Goal: Book appointment/travel/reservation

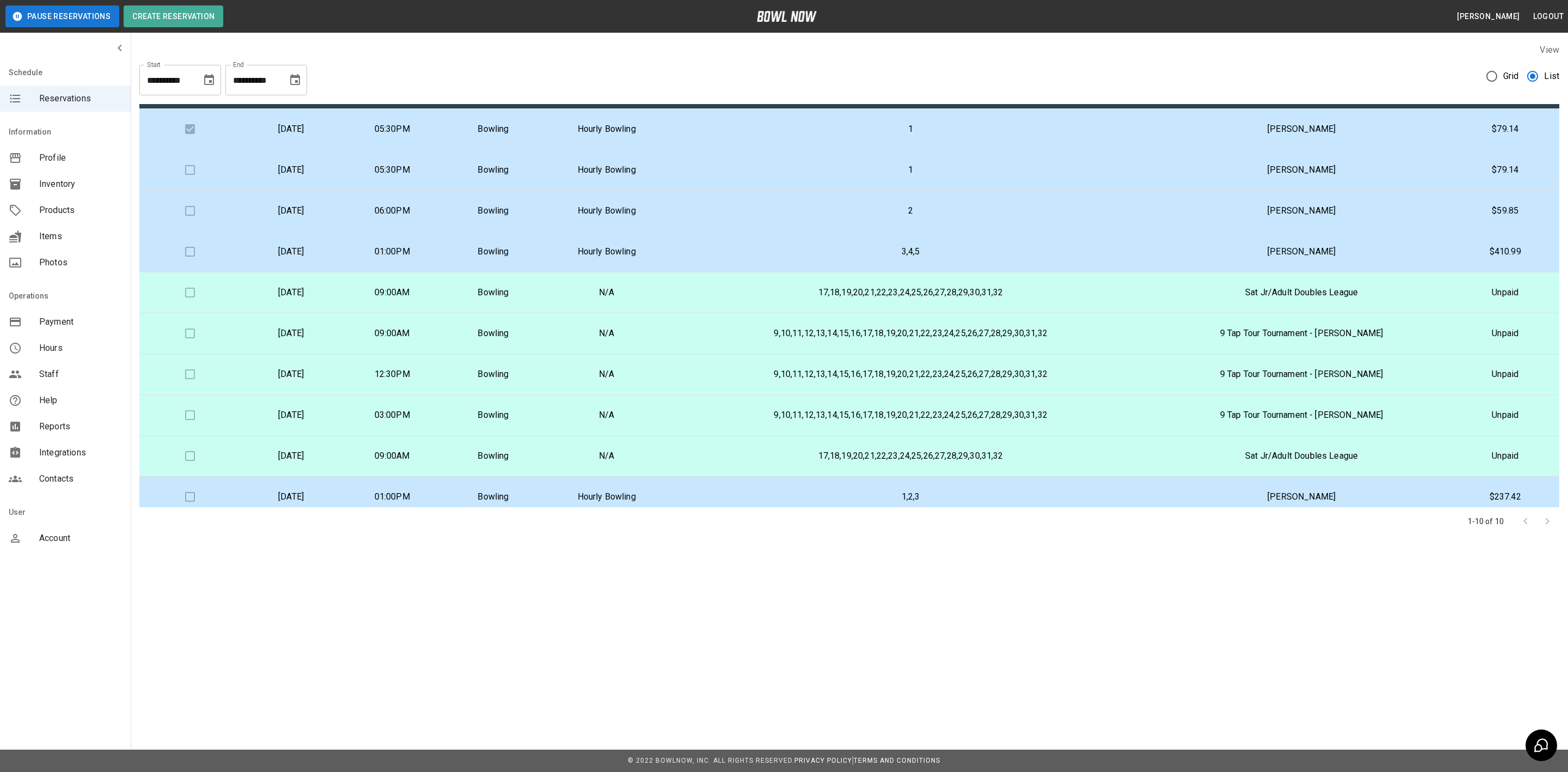
scroll to position [39, 0]
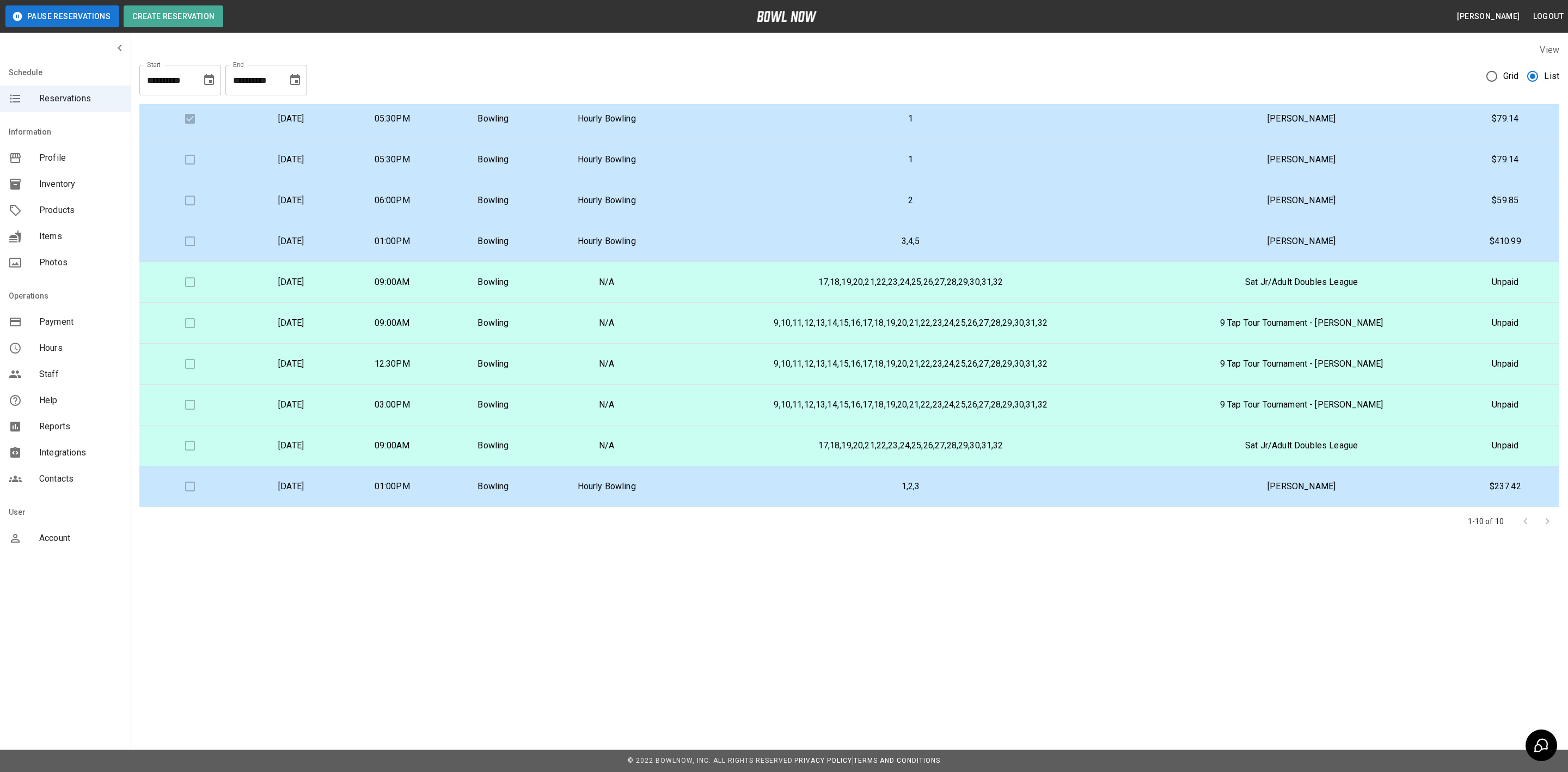
click at [300, 80] on icon "Choose date, selected date is Sep 18, 2025" at bounding box center [295, 80] width 10 height 11
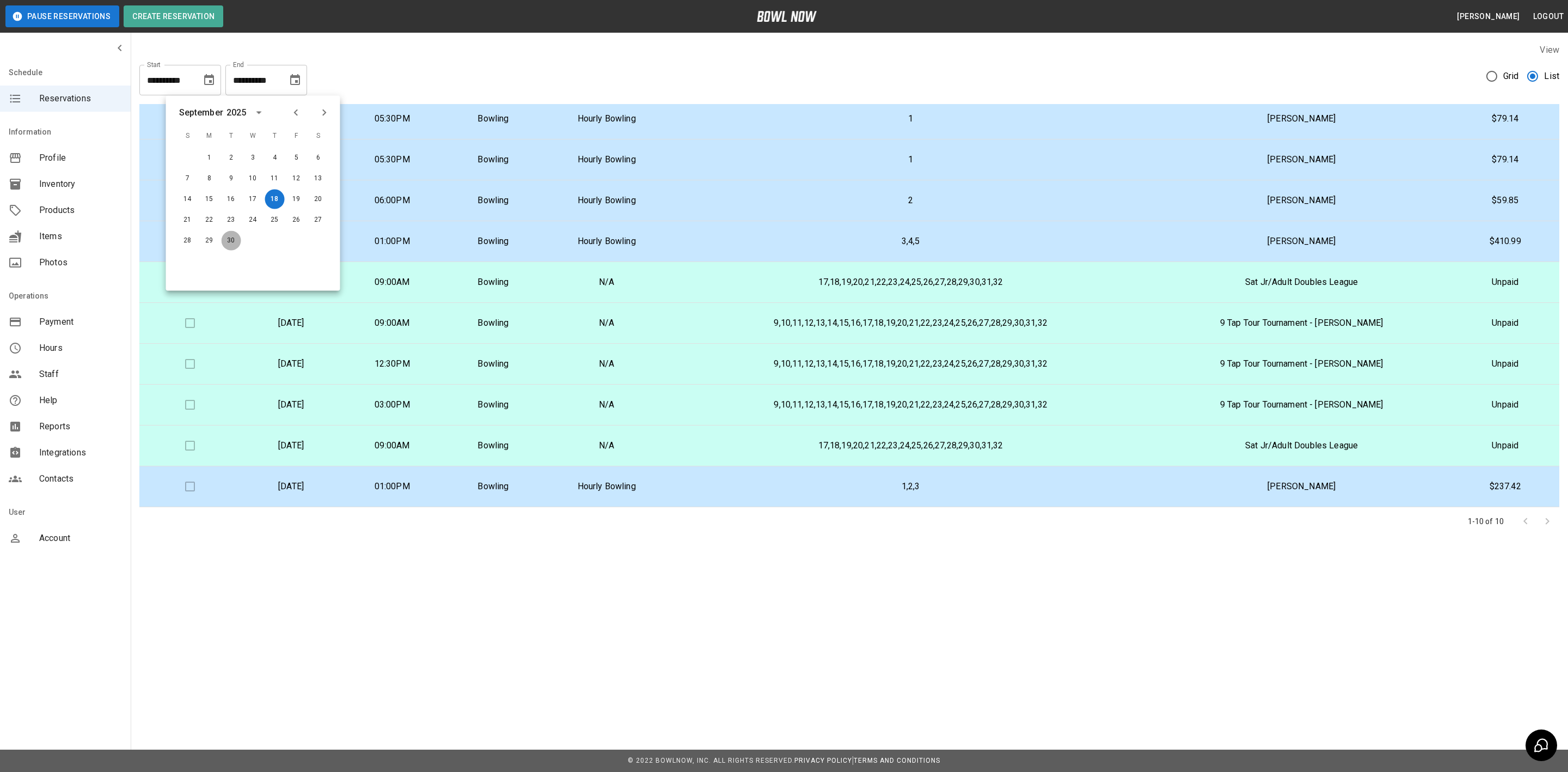
click at [228, 235] on button "30" at bounding box center [231, 241] width 19 height 19
type input "**********"
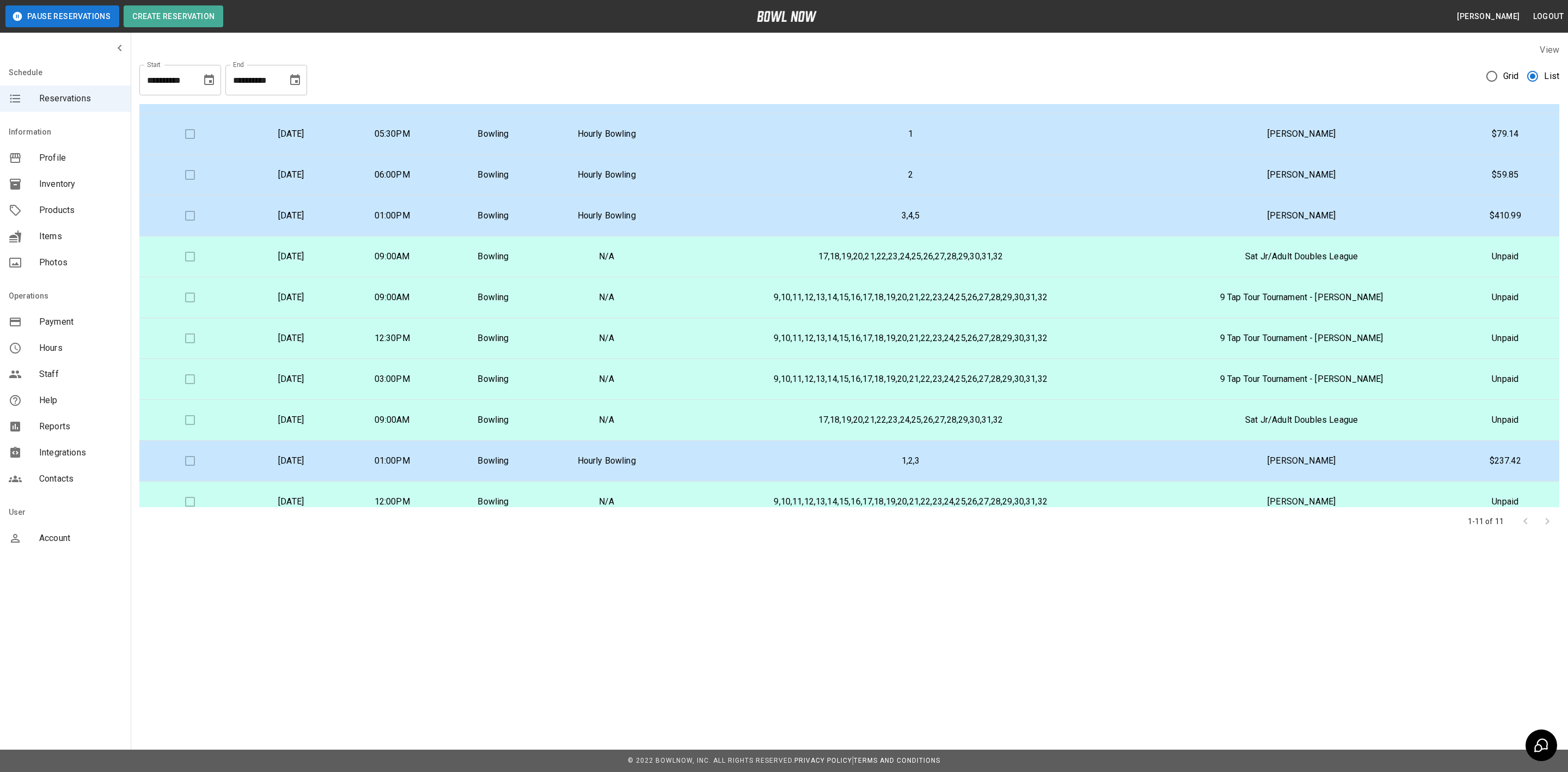
scroll to position [80, 0]
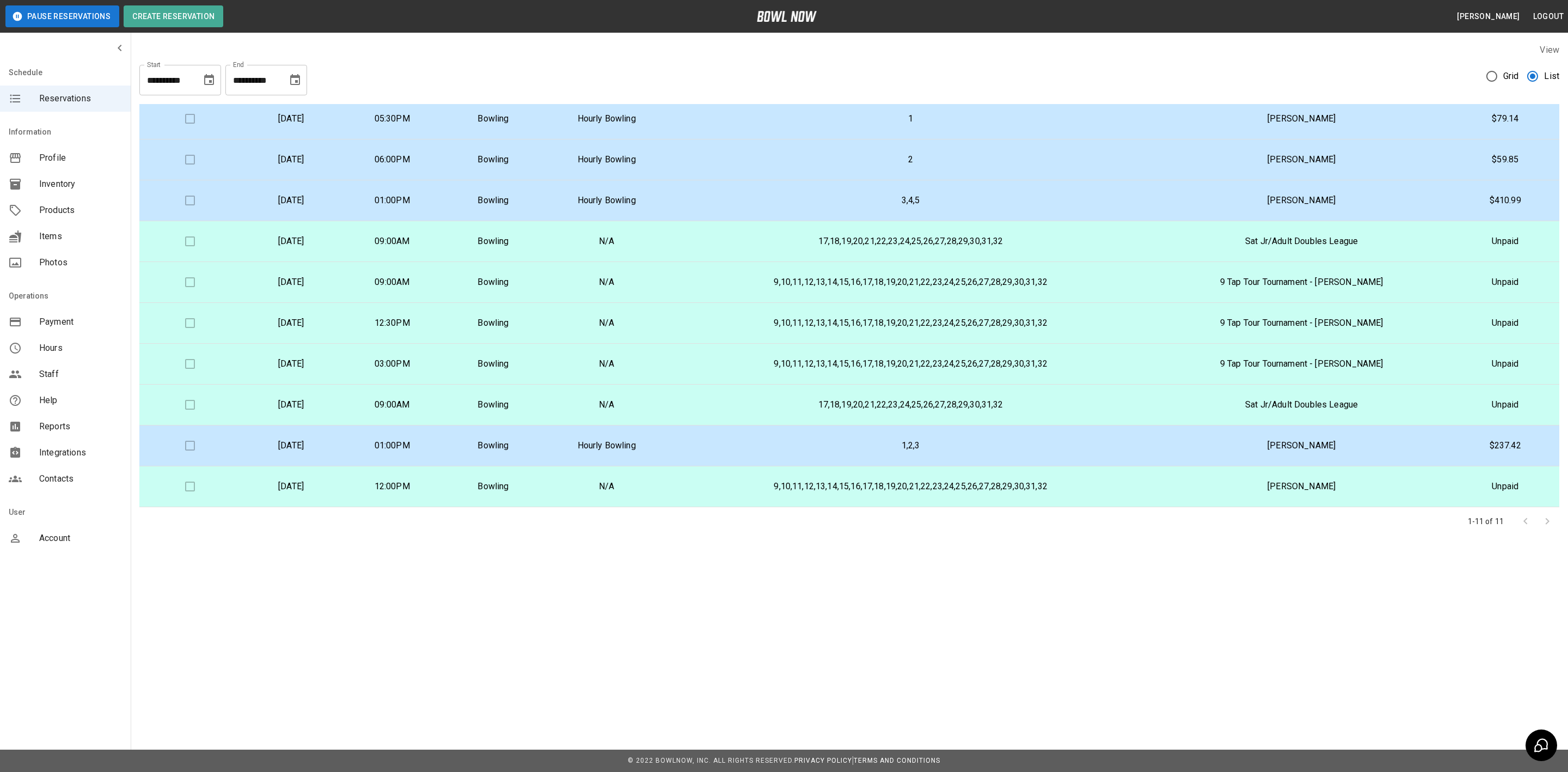
click at [833, 494] on td "9,10,11,12,13,14,15,16,17,18,19,20,21,22,23,24,25,26,27,28,29,30,31,32" at bounding box center [910, 486] width 482 height 41
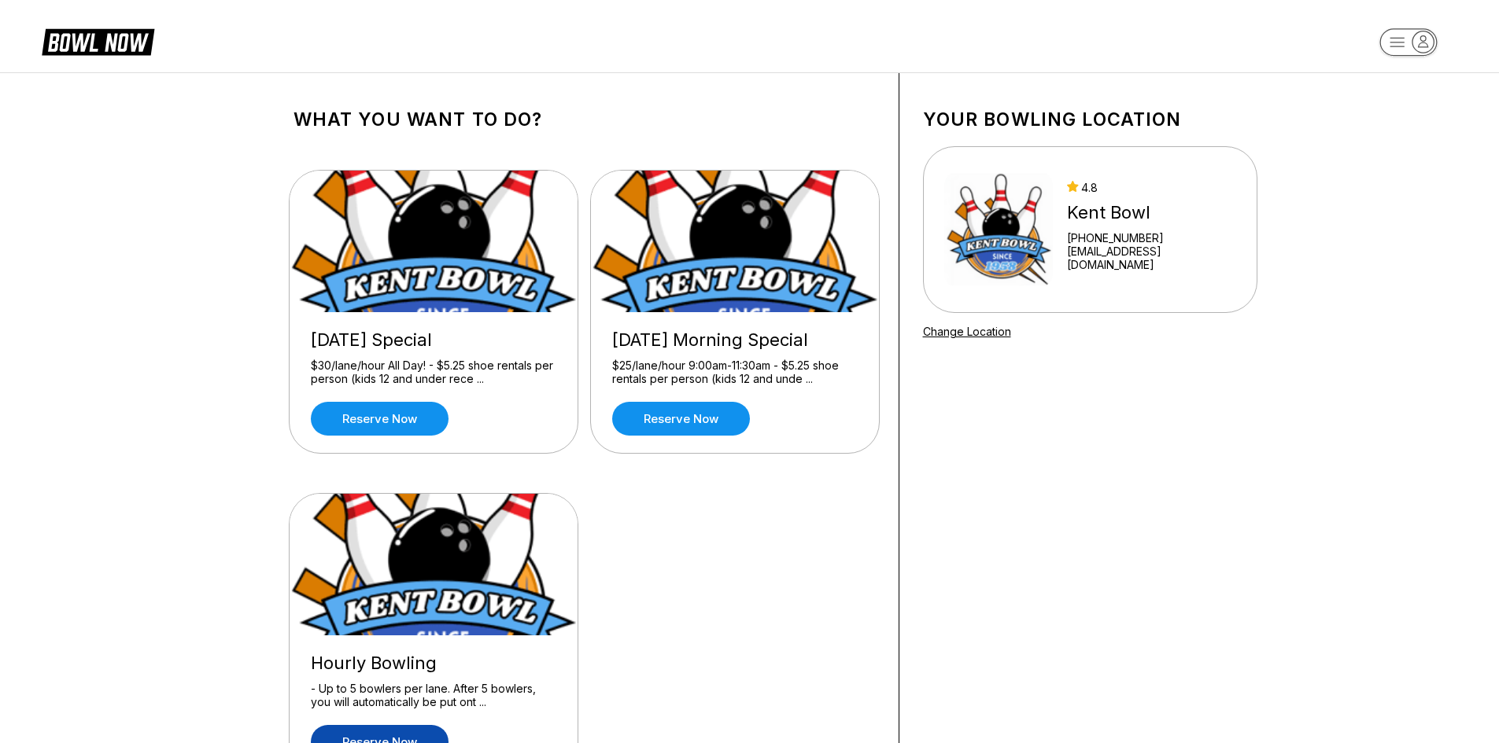
click at [400, 731] on link "Reserve now" at bounding box center [380, 742] width 138 height 34
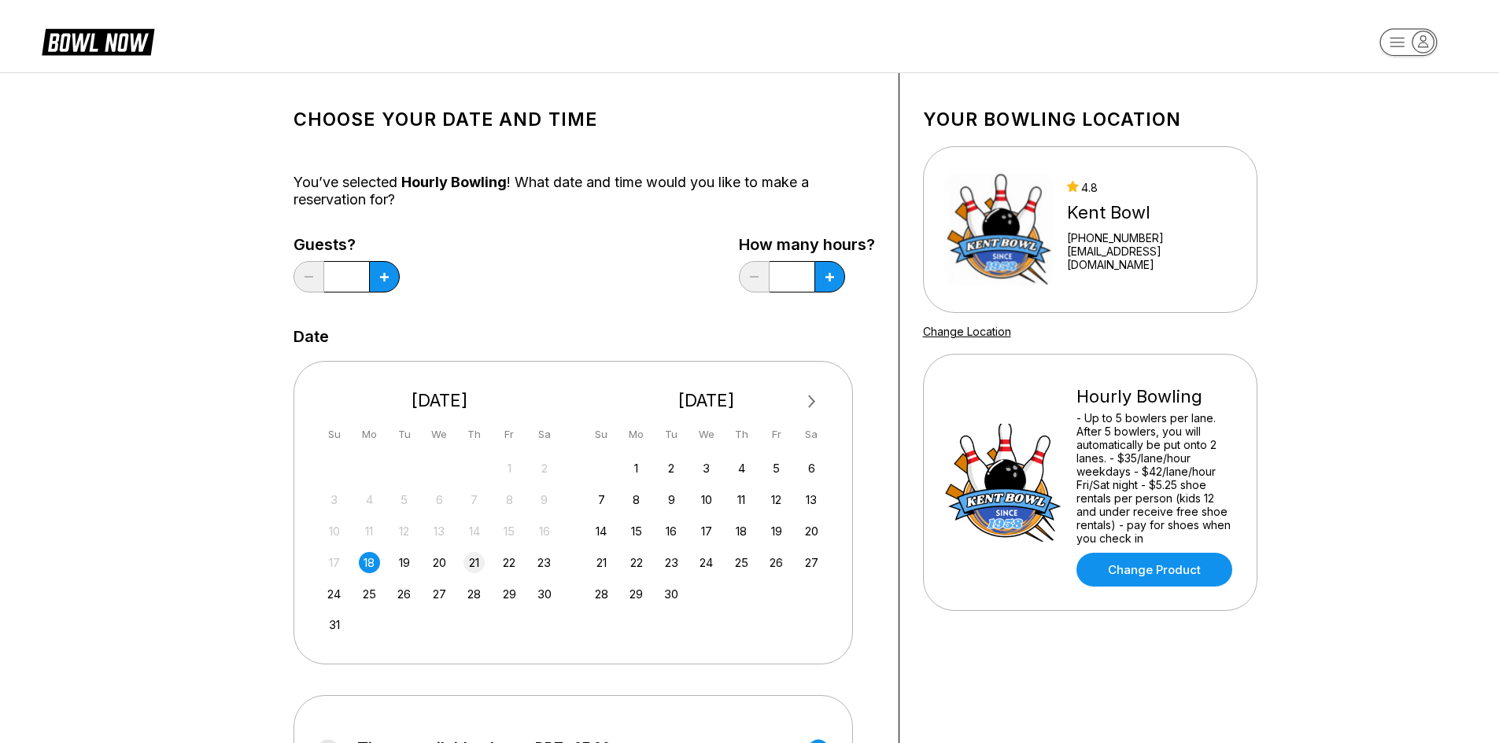
click at [478, 558] on div "21" at bounding box center [473, 562] width 21 height 21
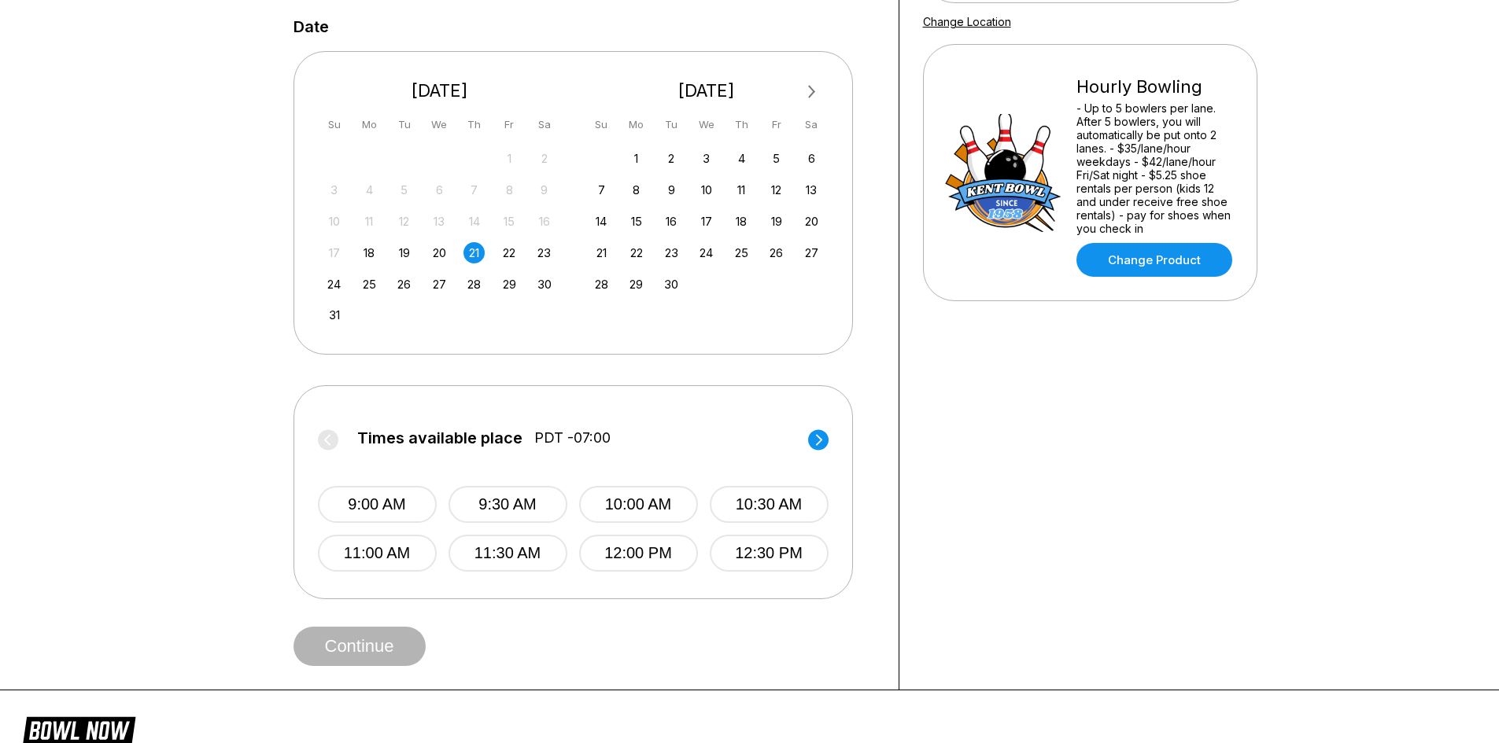
scroll to position [315, 0]
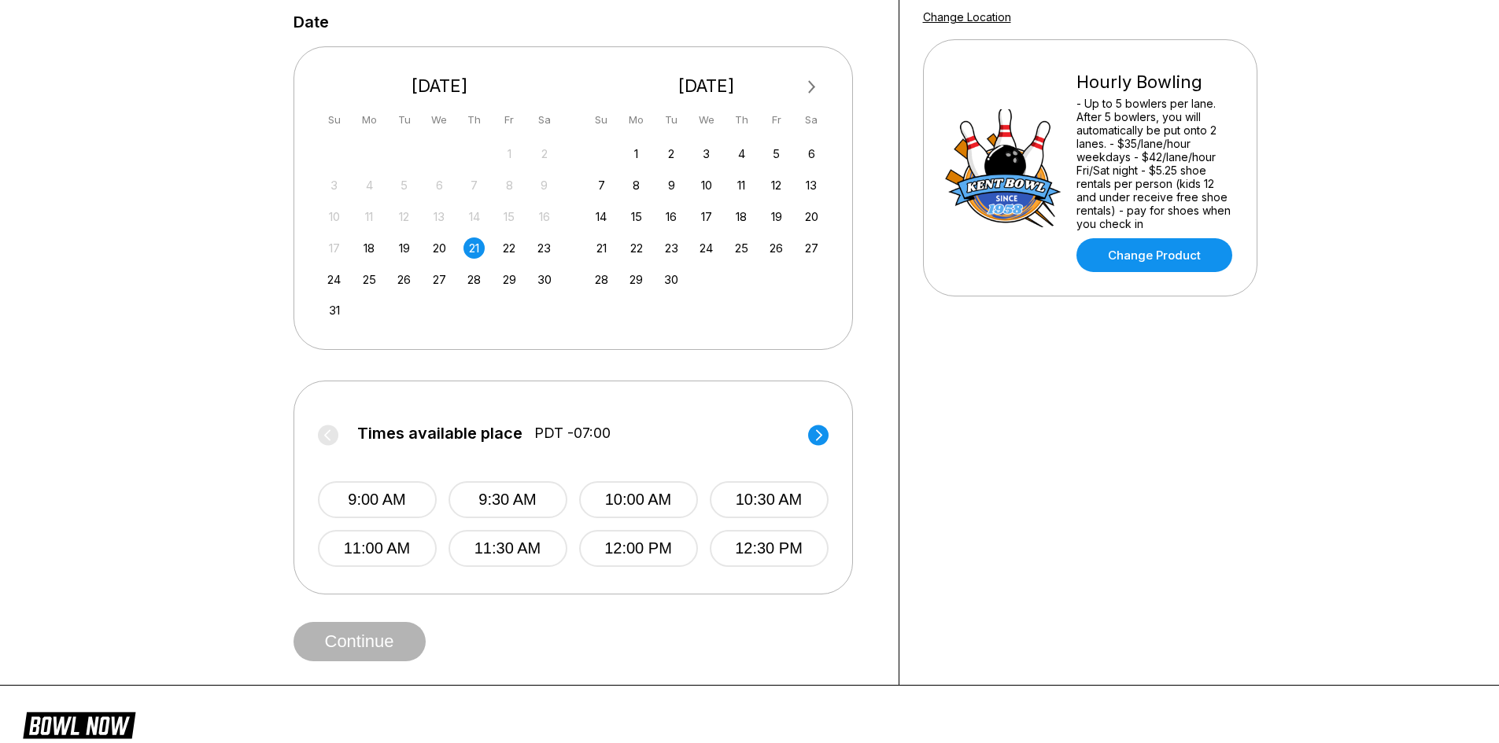
click at [817, 440] on circle at bounding box center [818, 435] width 20 height 20
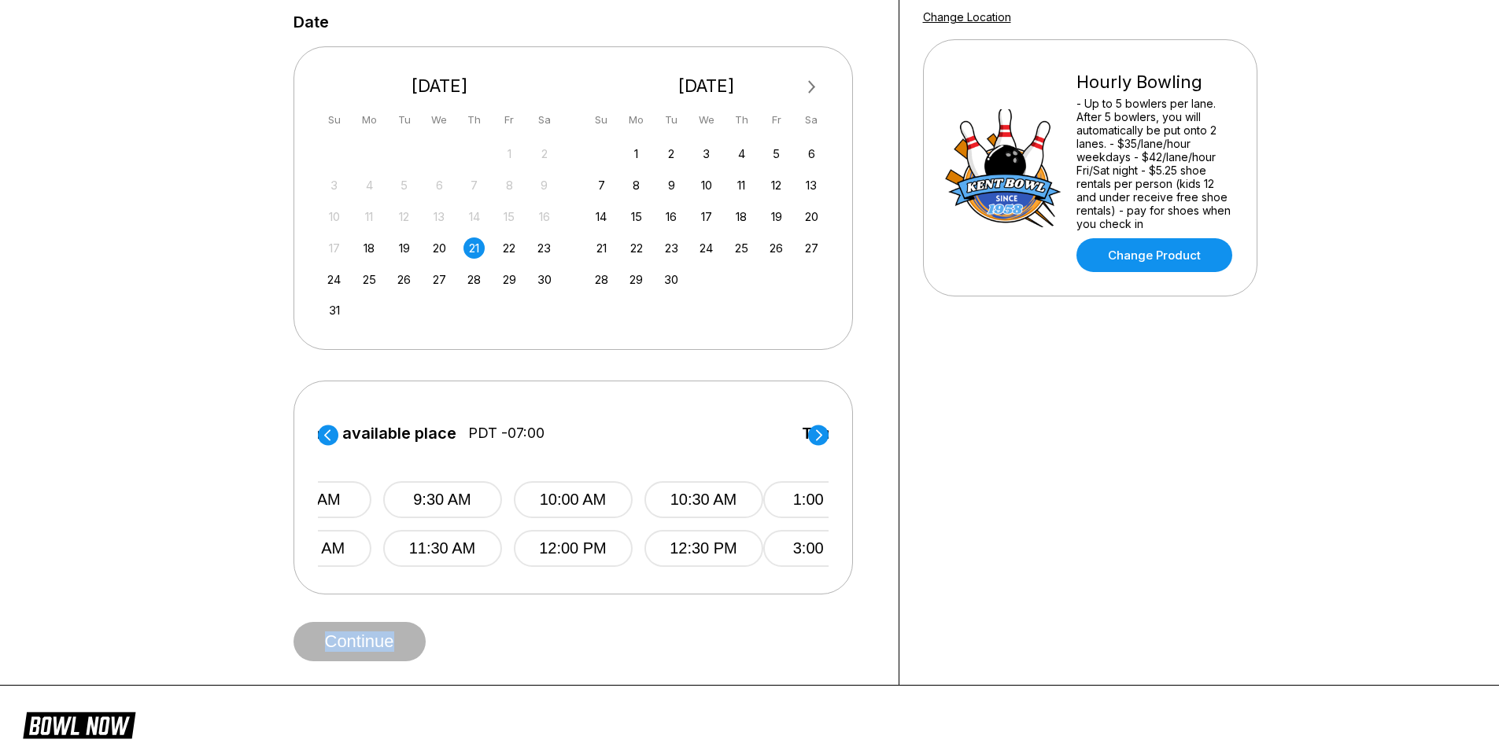
click at [817, 440] on circle at bounding box center [818, 435] width 20 height 20
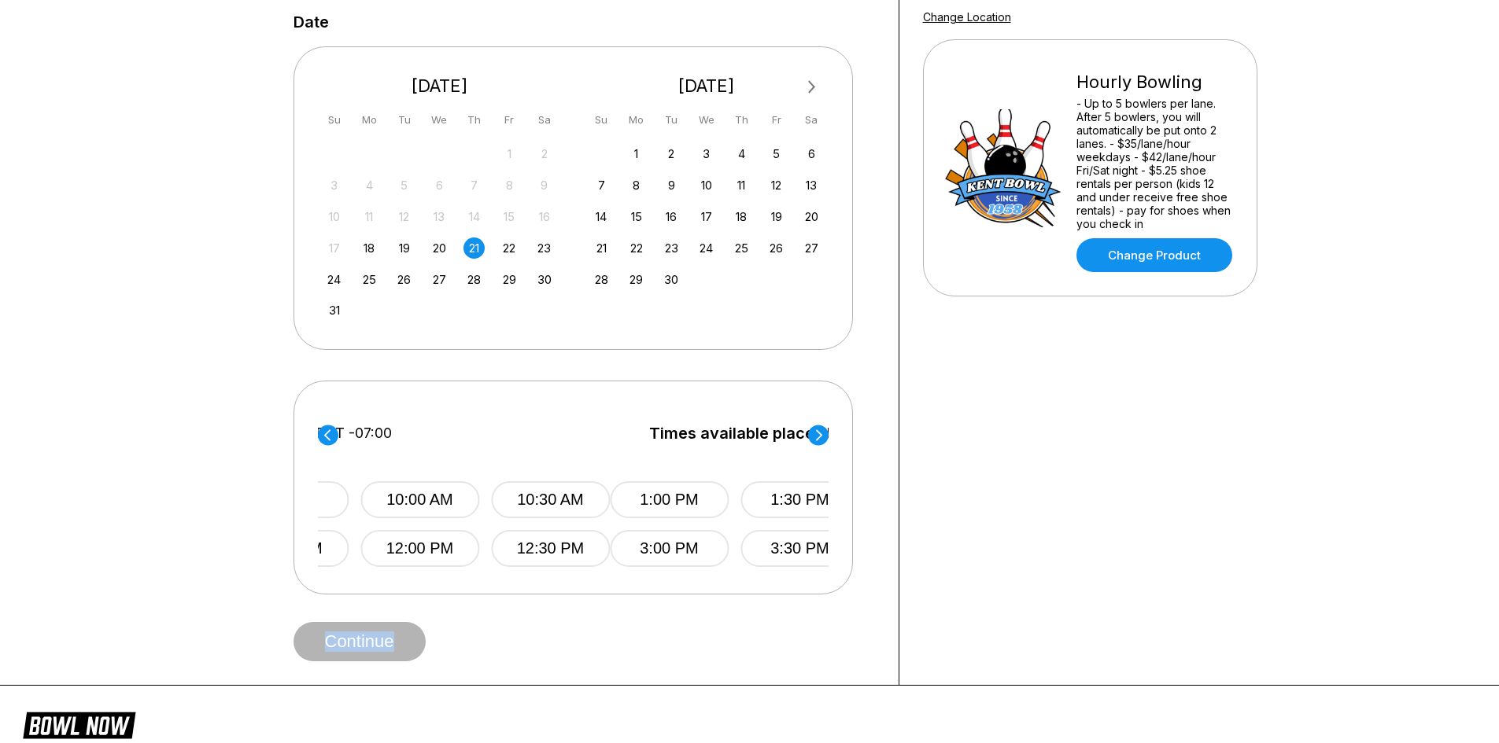
click at [817, 440] on circle at bounding box center [818, 435] width 20 height 20
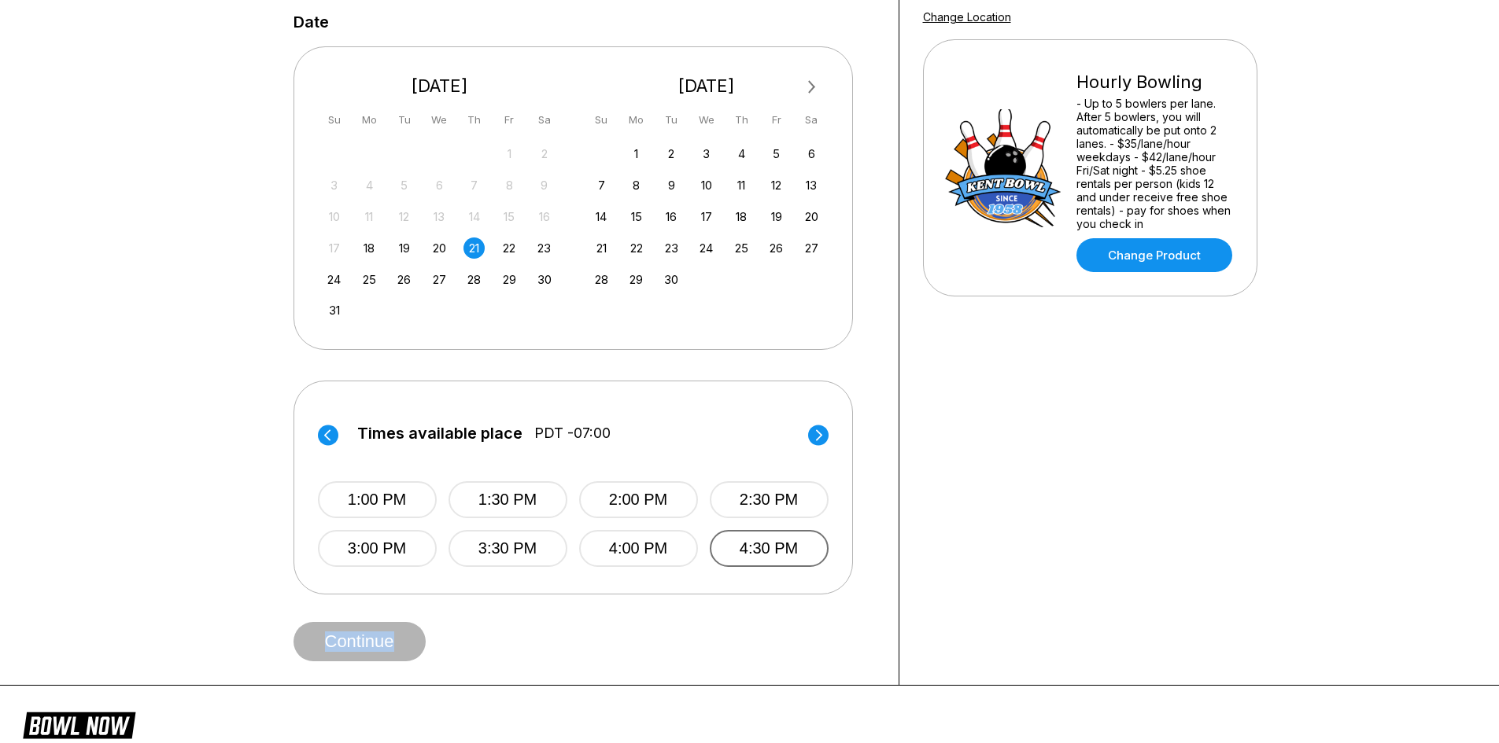
click at [753, 540] on button "4:30 PM" at bounding box center [769, 548] width 119 height 37
click at [363, 633] on button "Continue" at bounding box center [359, 641] width 132 height 39
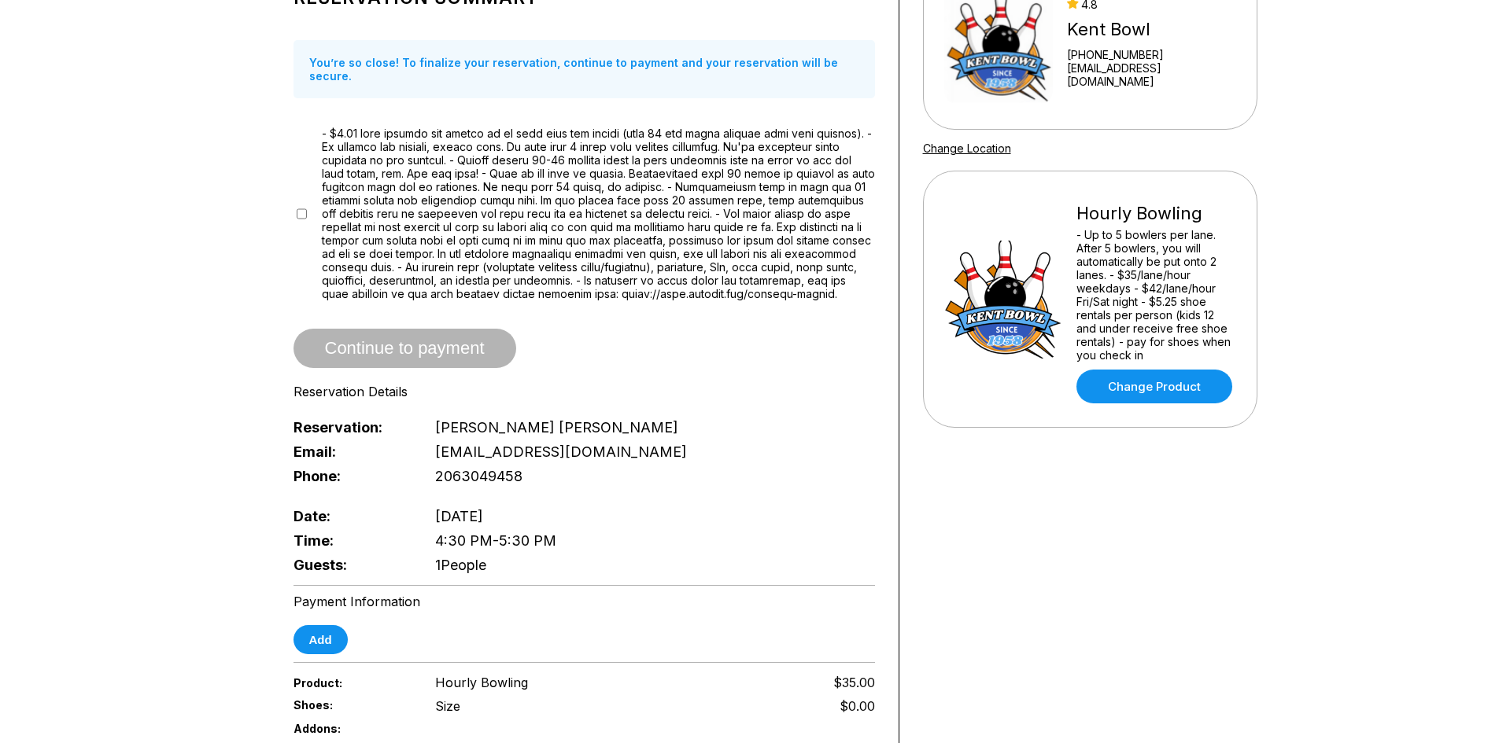
scroll to position [236, 0]
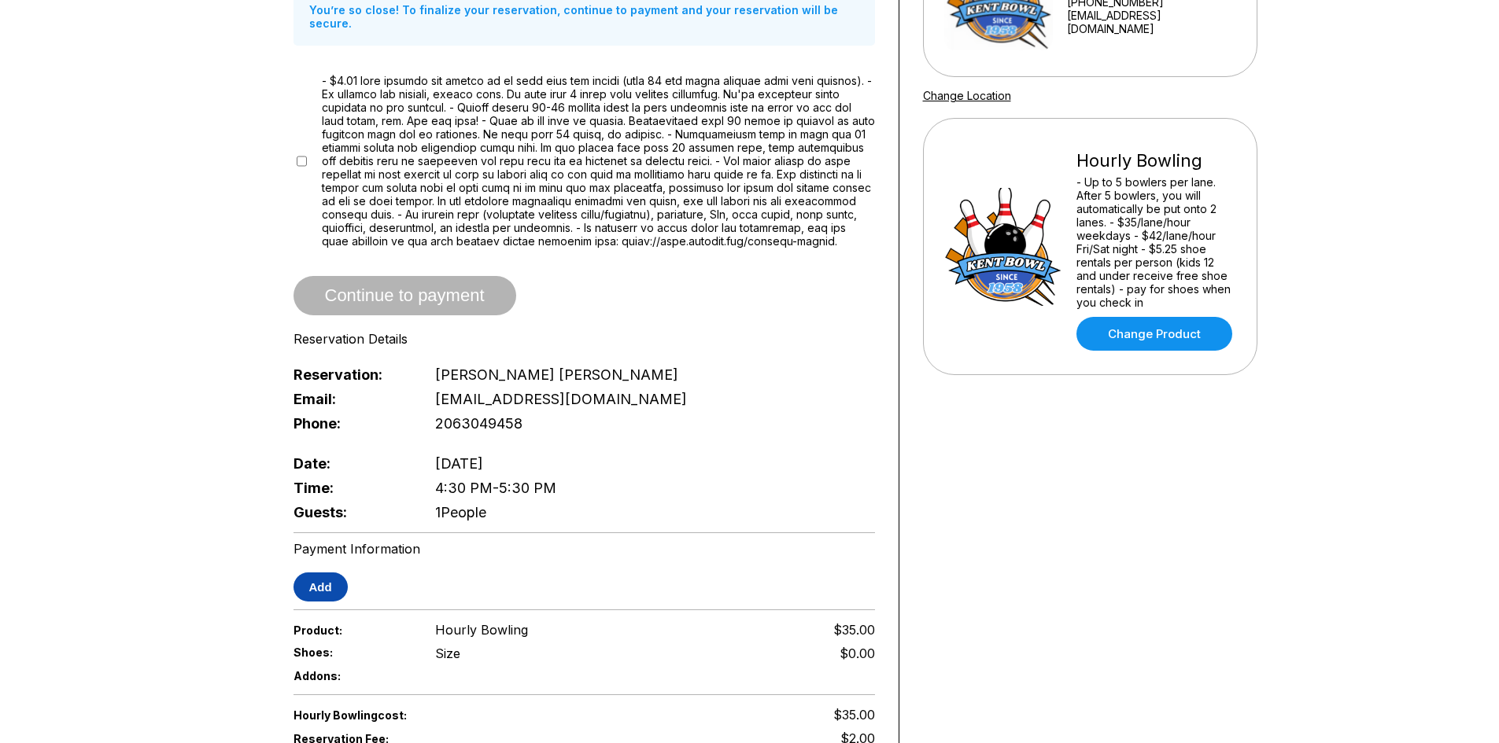
click at [318, 585] on button "Add" at bounding box center [320, 587] width 54 height 29
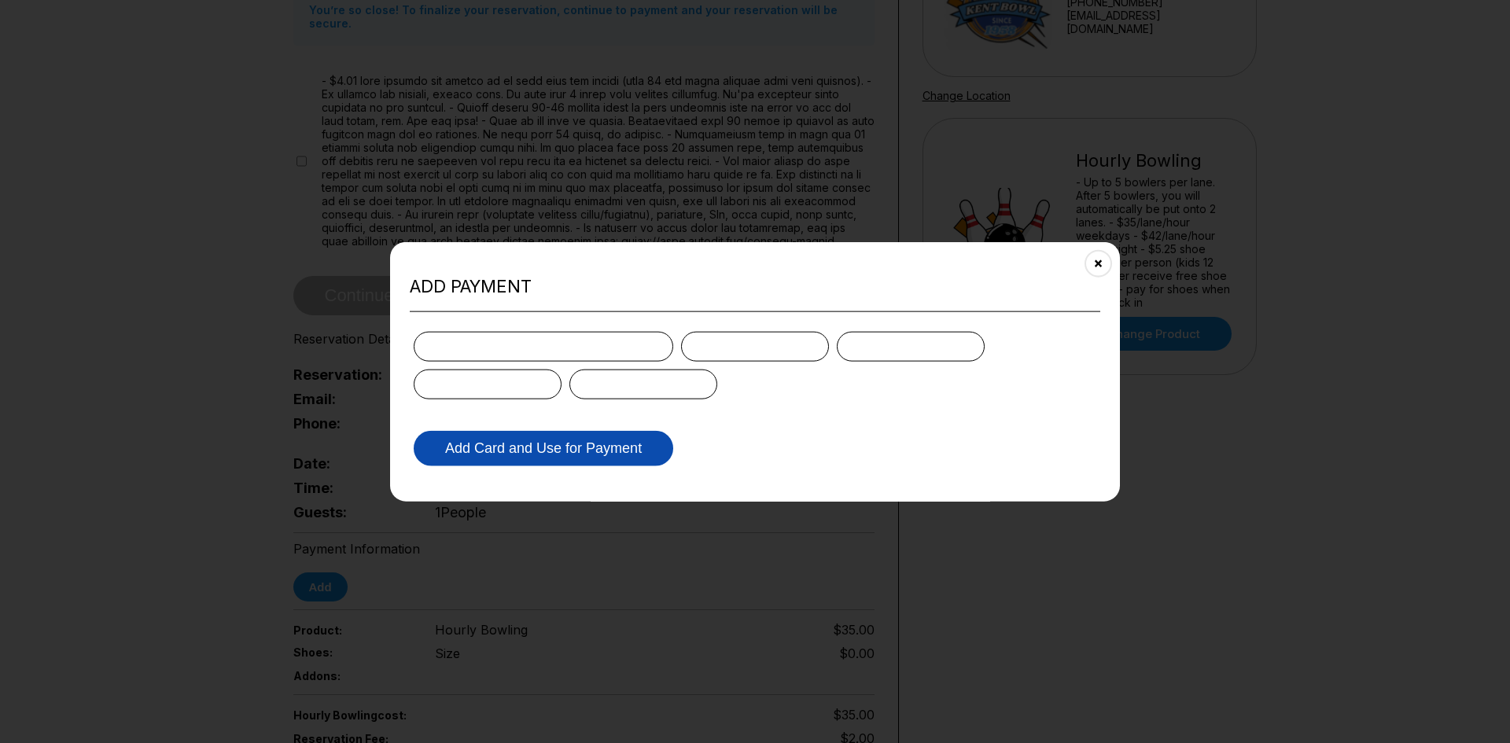
click at [500, 442] on button "Add Card and Use for Payment" at bounding box center [544, 447] width 260 height 35
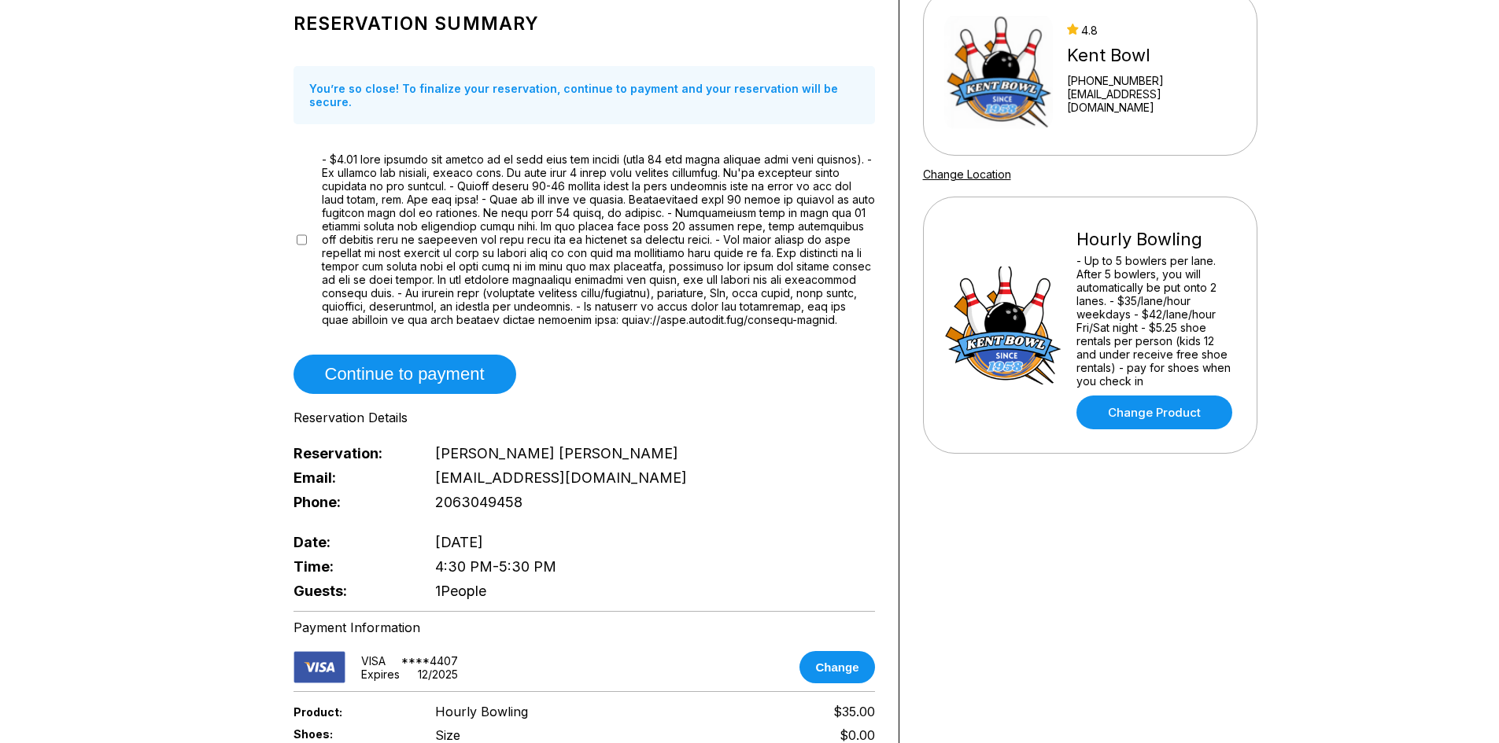
scroll to position [0, 0]
